Goal: Navigation & Orientation: Find specific page/section

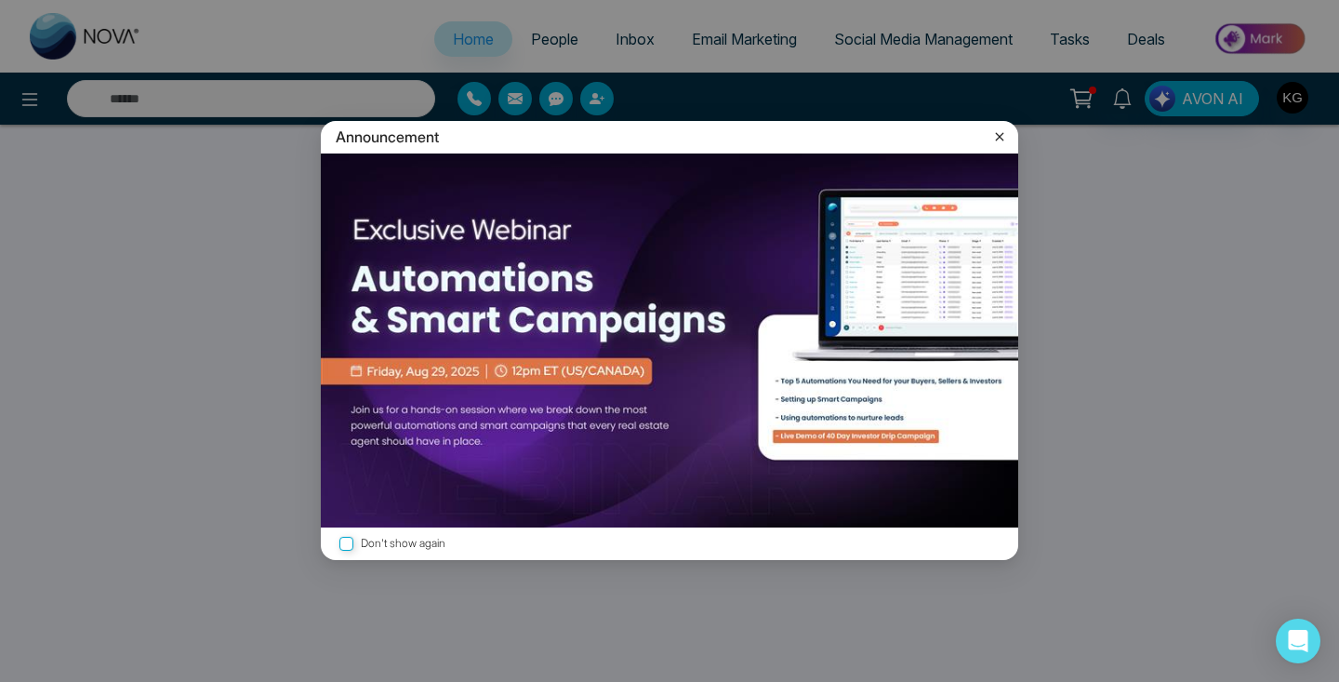
select select "*"
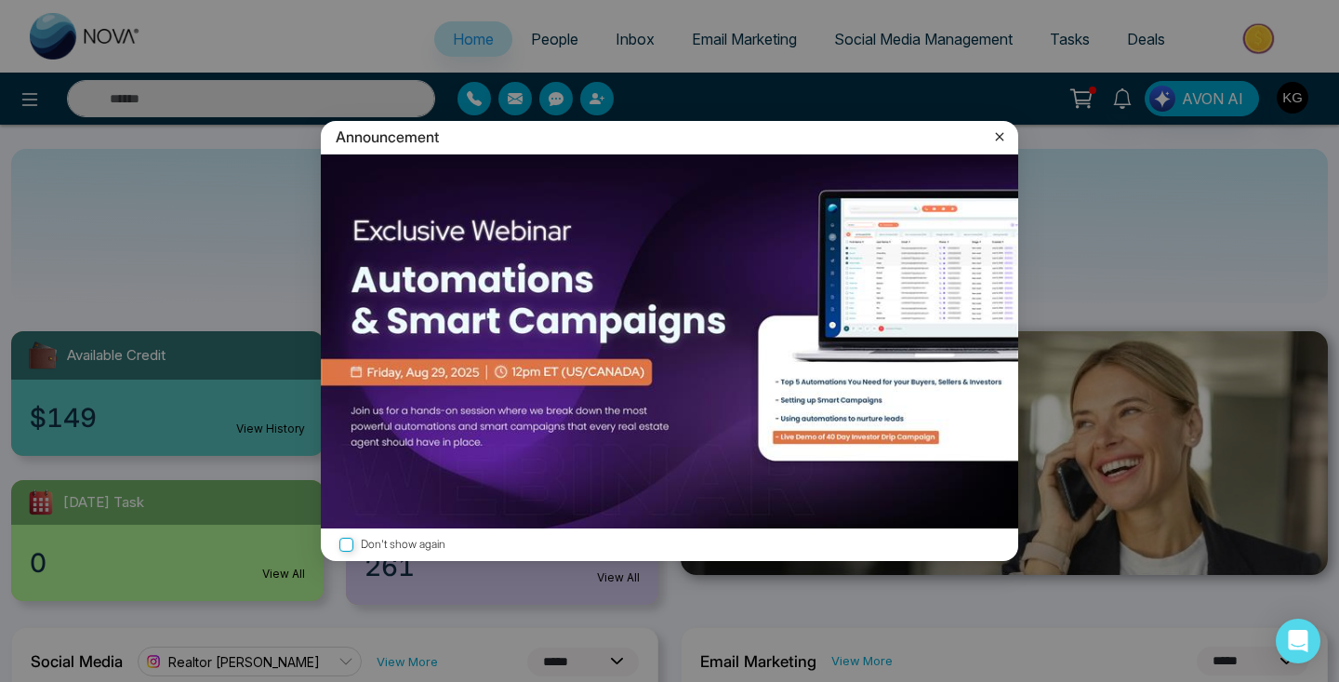
click at [999, 134] on icon at bounding box center [999, 136] width 19 height 19
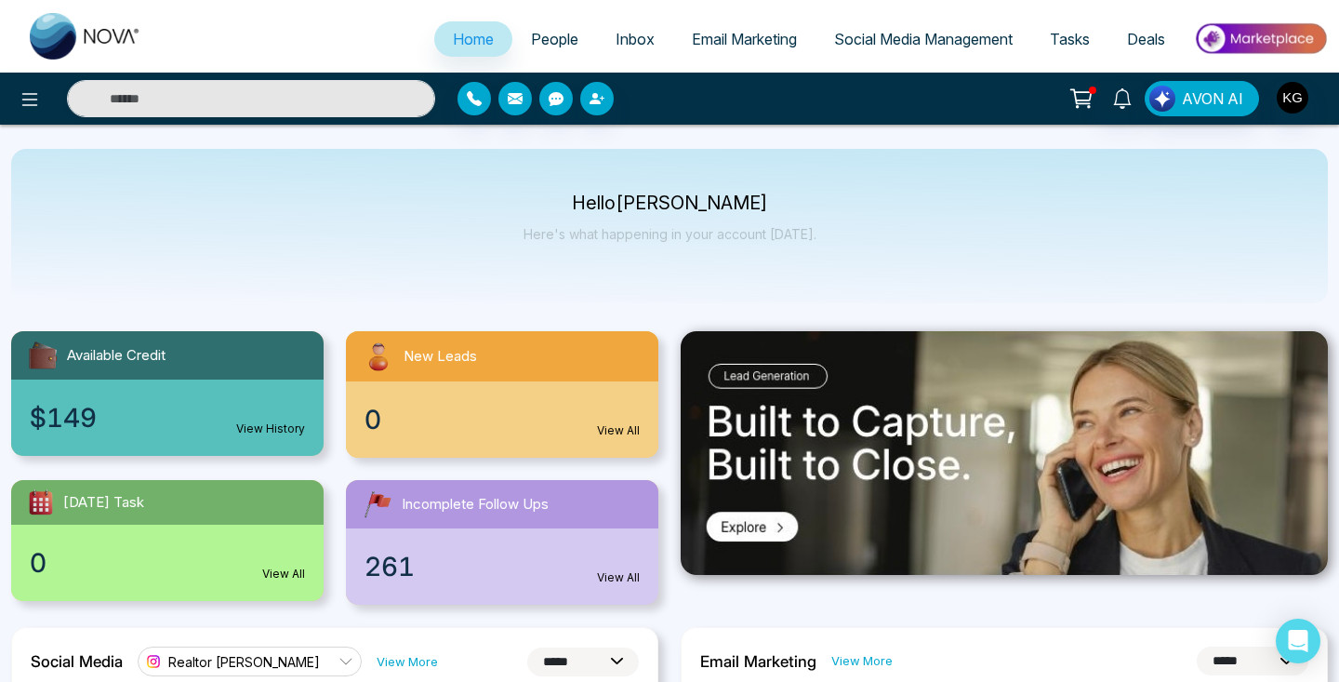
click at [534, 39] on span "People" at bounding box center [554, 39] width 47 height 19
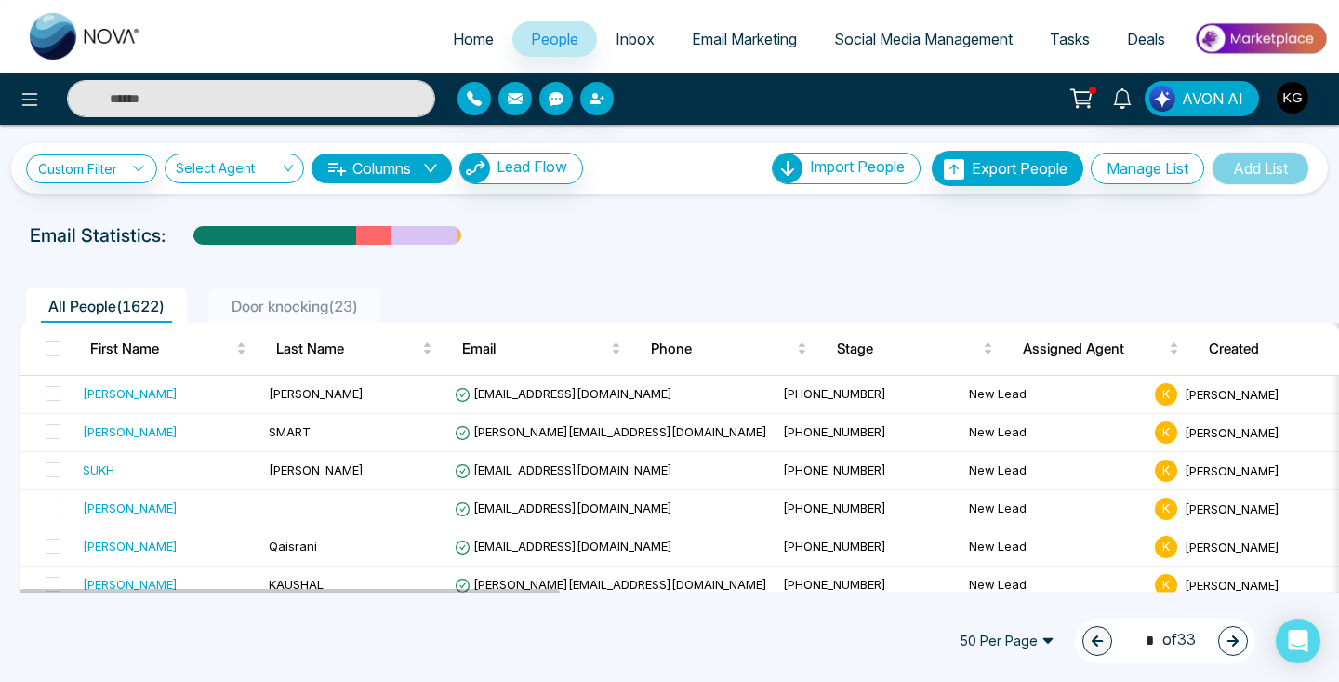
click at [455, 52] on link "Home" at bounding box center [473, 38] width 78 height 35
select select "*"
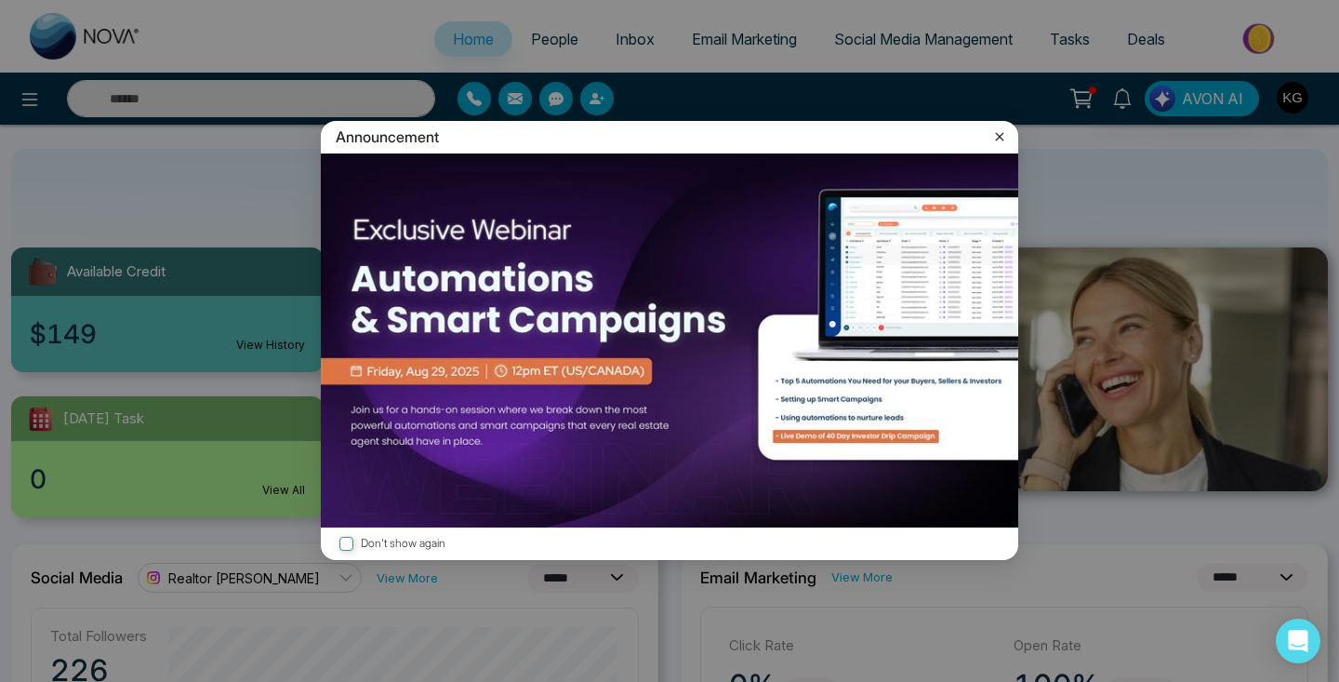
scroll to position [100, 0]
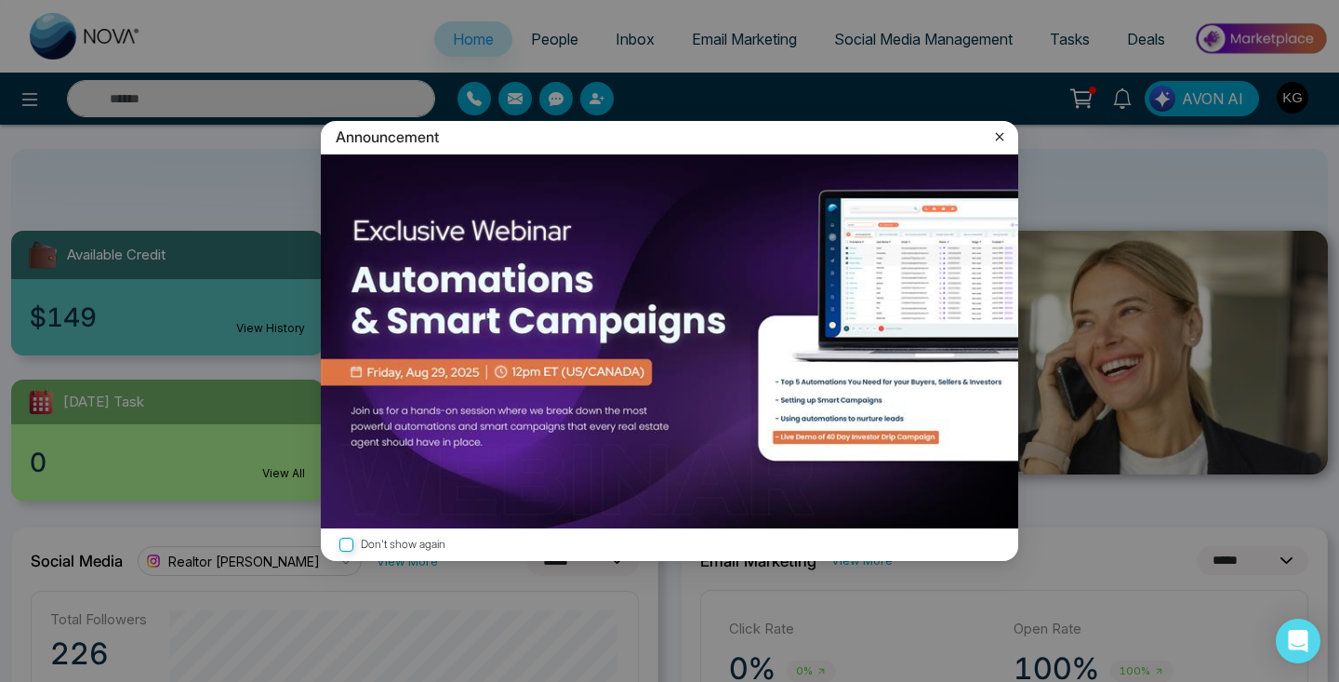
click at [996, 139] on icon at bounding box center [999, 136] width 19 height 19
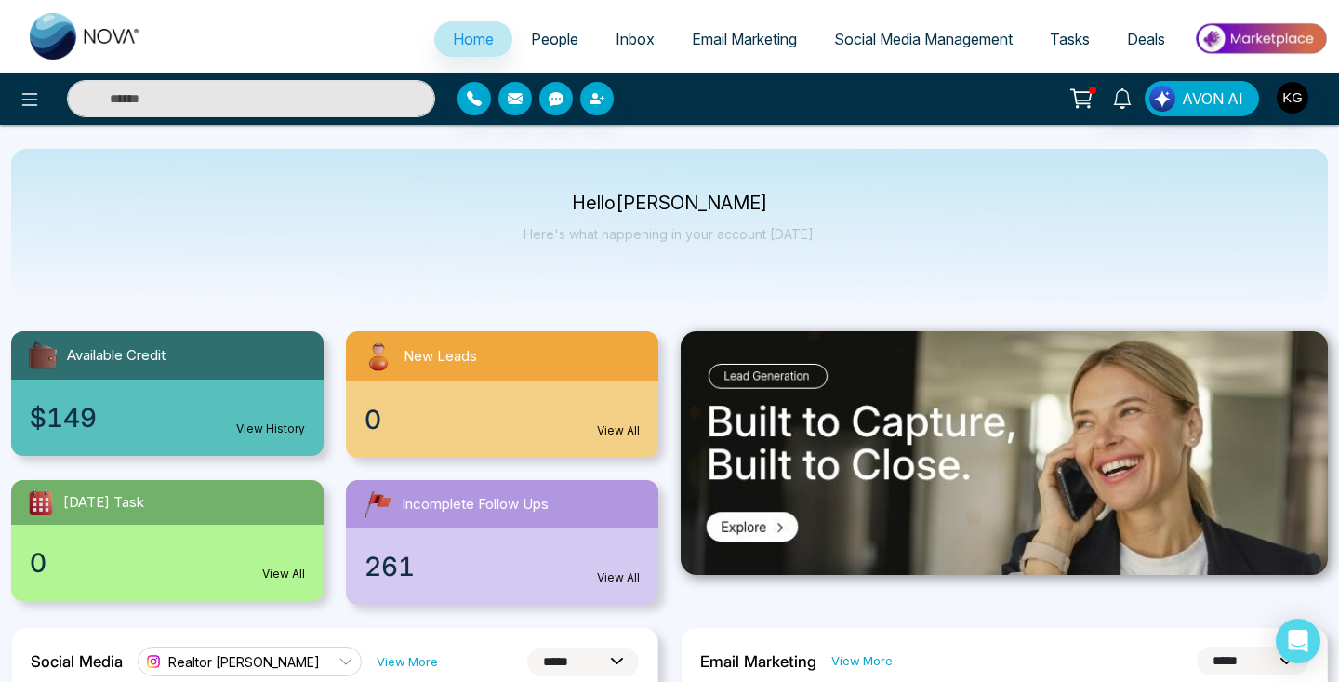
scroll to position [0, 0]
